Goal: Navigation & Orientation: Understand site structure

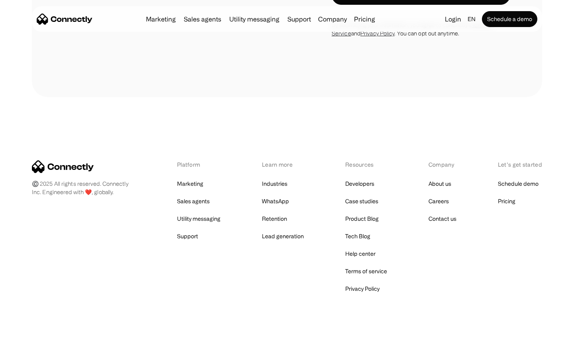
scroll to position [2258, 0]
